Goal: Task Accomplishment & Management: Use online tool/utility

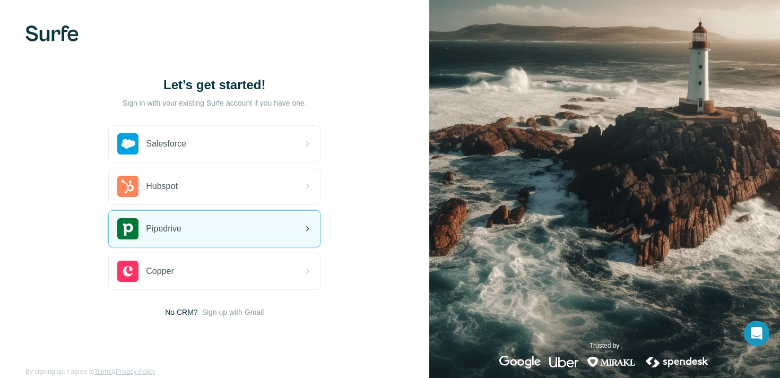
click at [281, 225] on div "Pipedrive" at bounding box center [214, 229] width 211 height 36
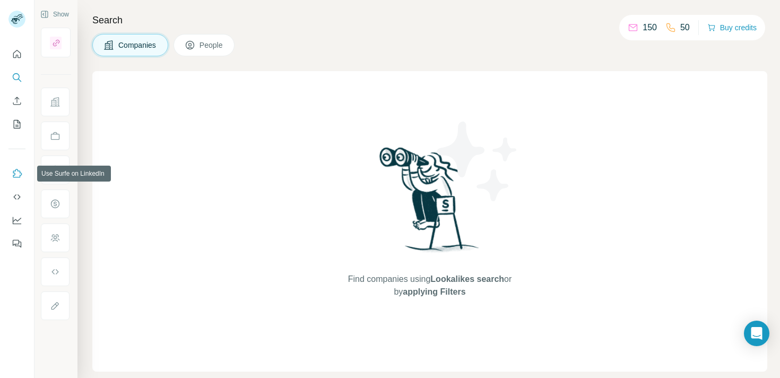
click at [13, 174] on icon "Use Surfe on LinkedIn" at bounding box center [17, 173] width 11 height 11
